Goal: Task Accomplishment & Management: Use online tool/utility

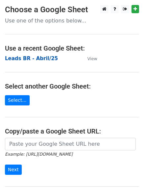
click at [45, 58] on strong "Leads BR - Abril/25" at bounding box center [31, 59] width 53 height 6
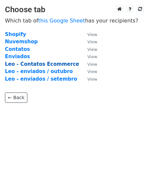
click at [49, 64] on strong "Leo - Contatos Ecommerce" at bounding box center [42, 64] width 74 height 6
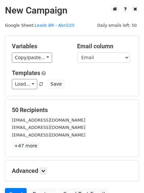
scroll to position [64, 0]
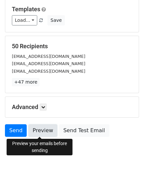
click at [44, 132] on link "Preview" at bounding box center [42, 130] width 29 height 13
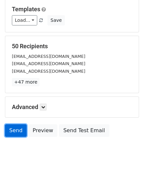
click at [13, 129] on link "Send" at bounding box center [16, 130] width 22 height 13
